Goal: Find specific page/section: Find specific page/section

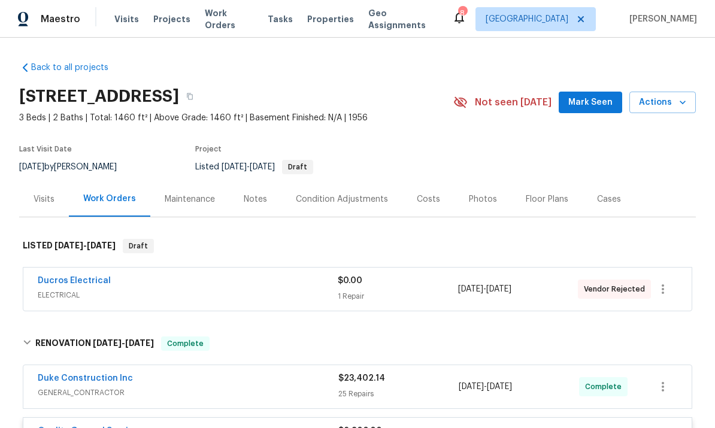
scroll to position [73, 0]
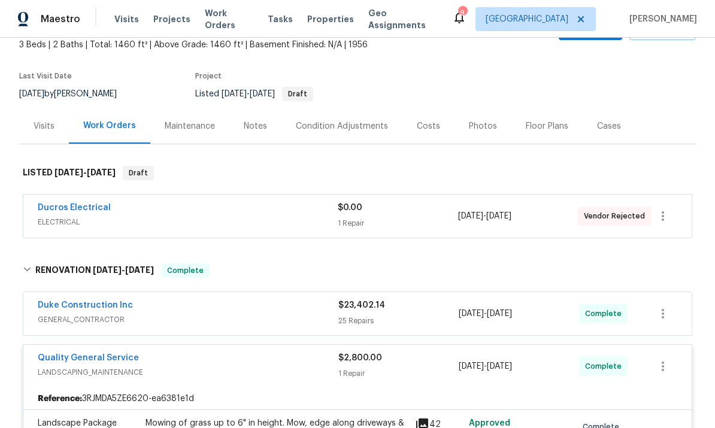
click at [186, 228] on span "ELECTRICAL" at bounding box center [188, 222] width 300 height 12
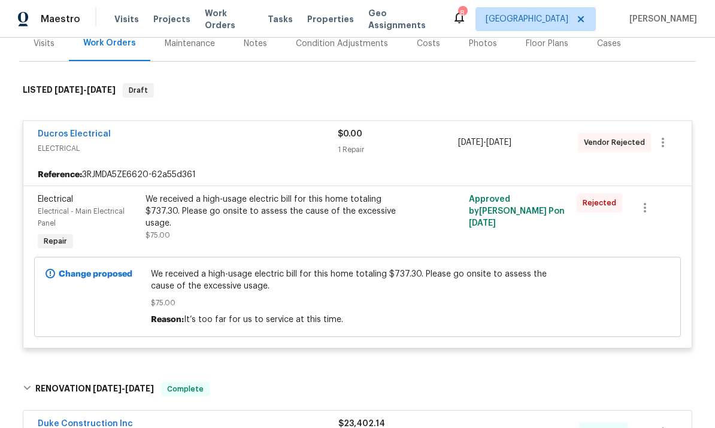
scroll to position [171, 0]
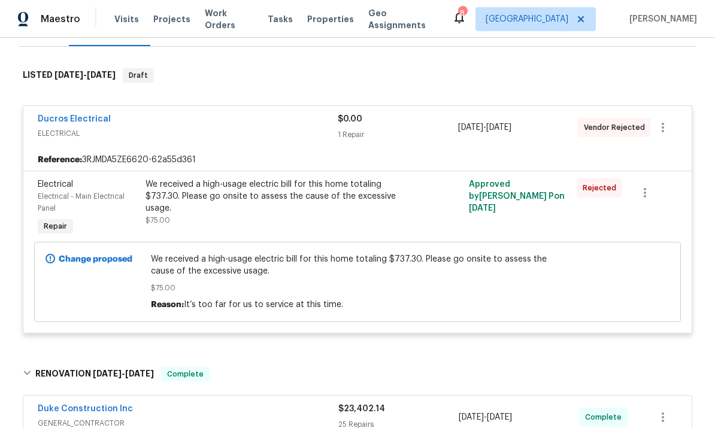
click at [74, 118] on div "Ducros Electrical ELECTRICAL $0.00 1 Repair [DATE] - [DATE] Vendor Rejected" at bounding box center [357, 127] width 669 height 43
click at [78, 118] on div "Ducros Electrical ELECTRICAL $0.00 1 Repair [DATE] - [DATE] Vendor Rejected" at bounding box center [357, 127] width 669 height 43
click at [78, 123] on link "Ducros Electrical" at bounding box center [74, 119] width 73 height 8
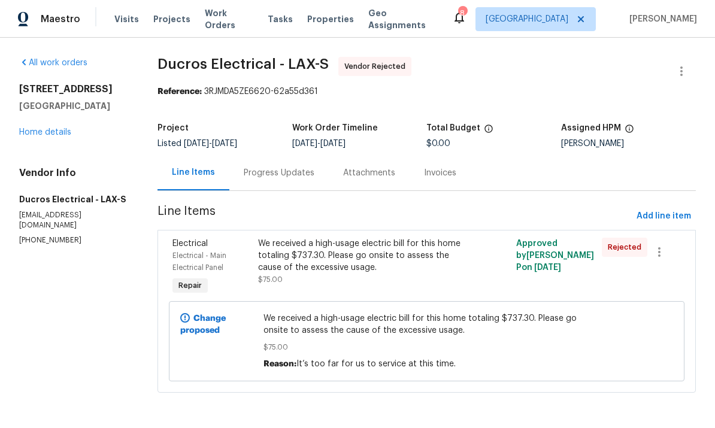
click at [194, 58] on span "Ducros Electrical - LAX-S" at bounding box center [243, 64] width 171 height 14
click at [44, 130] on link "Home details" at bounding box center [45, 132] width 52 height 8
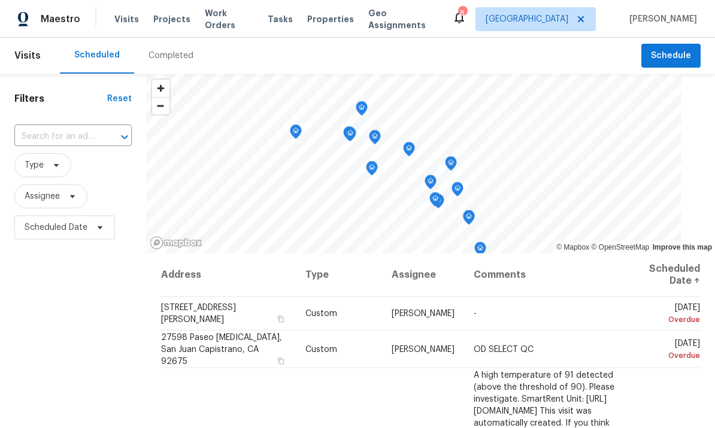
click at [319, 21] on span "Properties" at bounding box center [330, 19] width 47 height 12
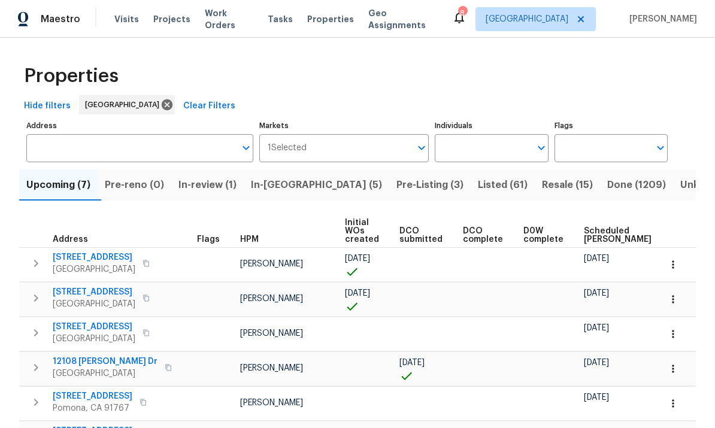
click at [502, 150] on input "Individuals" at bounding box center [482, 148] width 95 height 28
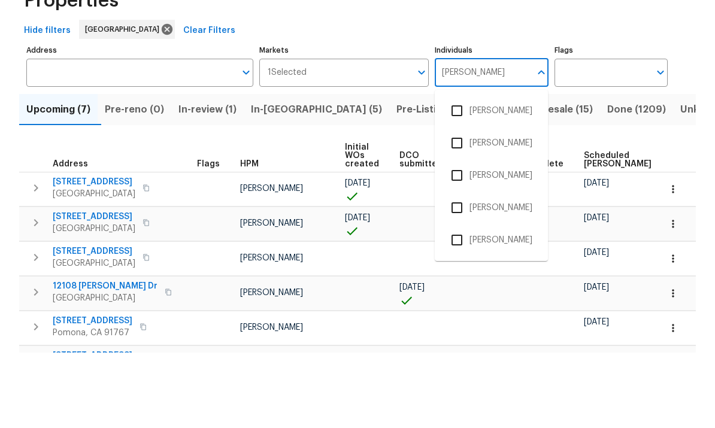
type input "frank"
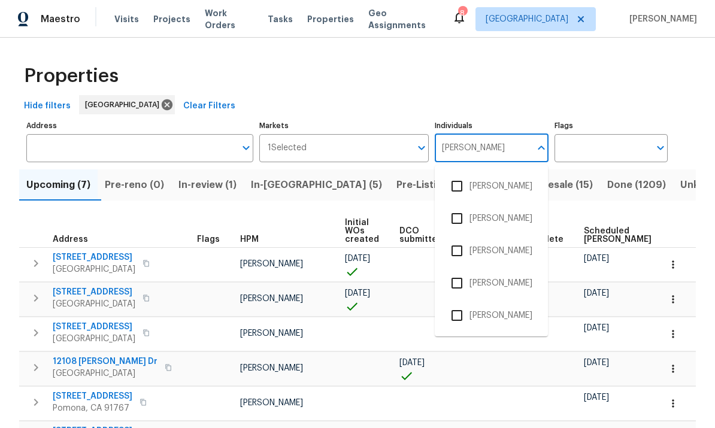
click at [456, 303] on input "checkbox" at bounding box center [456, 315] width 25 height 25
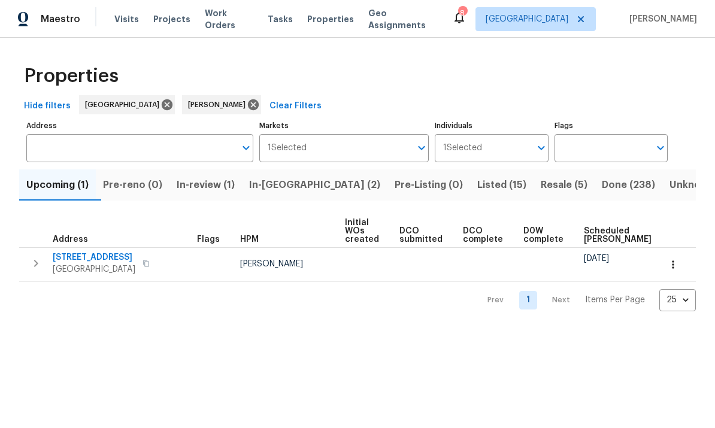
click at [289, 180] on span "In-reno (2)" at bounding box center [314, 185] width 131 height 17
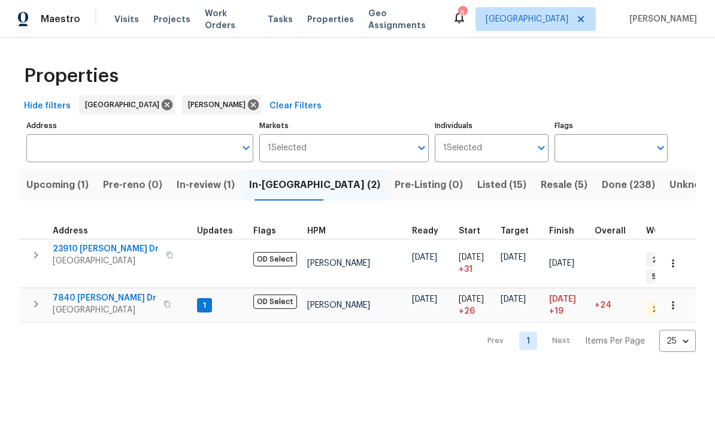
click at [46, 188] on span "Upcoming (1)" at bounding box center [57, 185] width 62 height 17
